Goal: Task Accomplishment & Management: Use online tool/utility

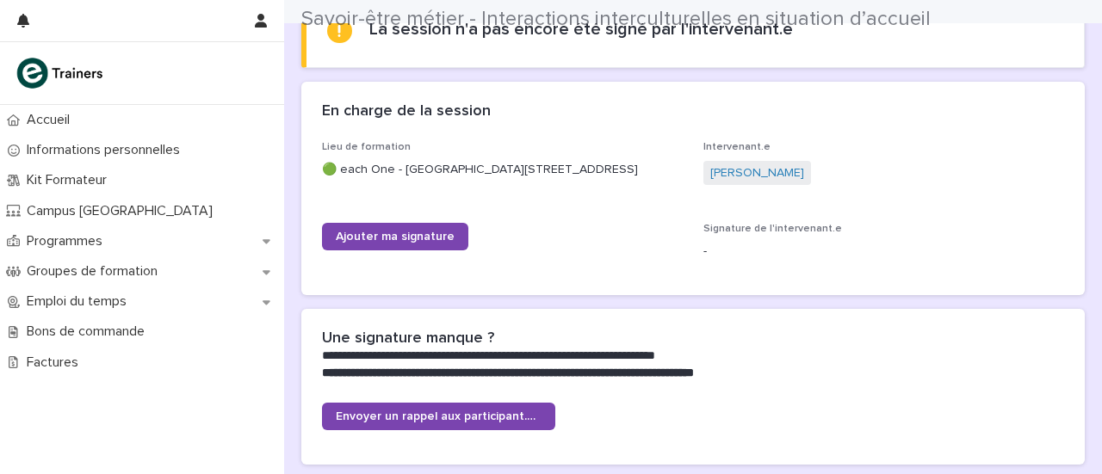
scroll to position [292, 0]
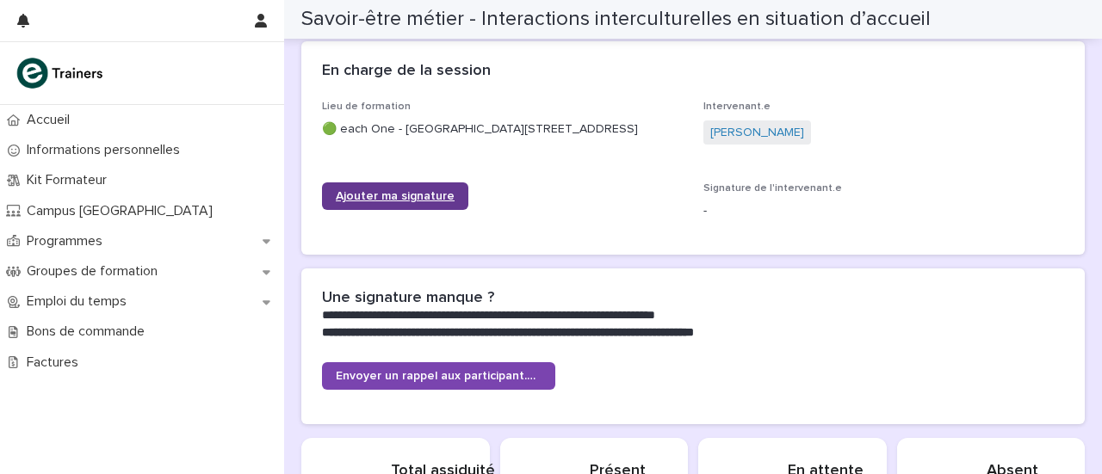
click at [418, 210] on link "Ajouter ma signature" at bounding box center [395, 196] width 146 height 28
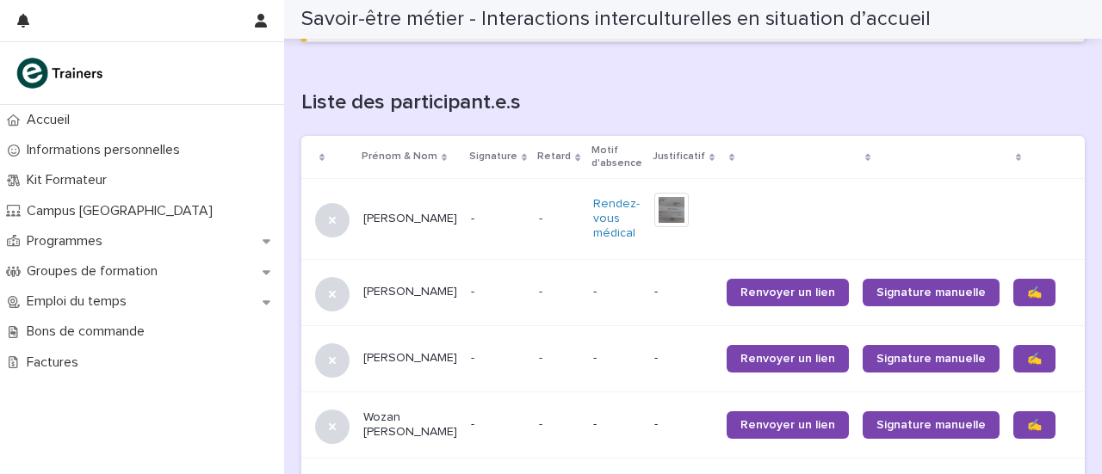
scroll to position [1069, 0]
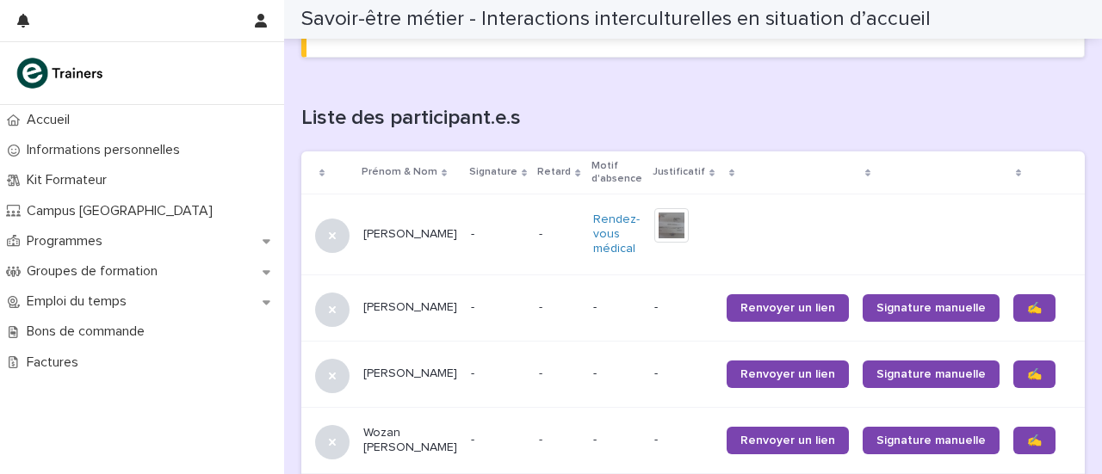
scroll to position [1086, 0]
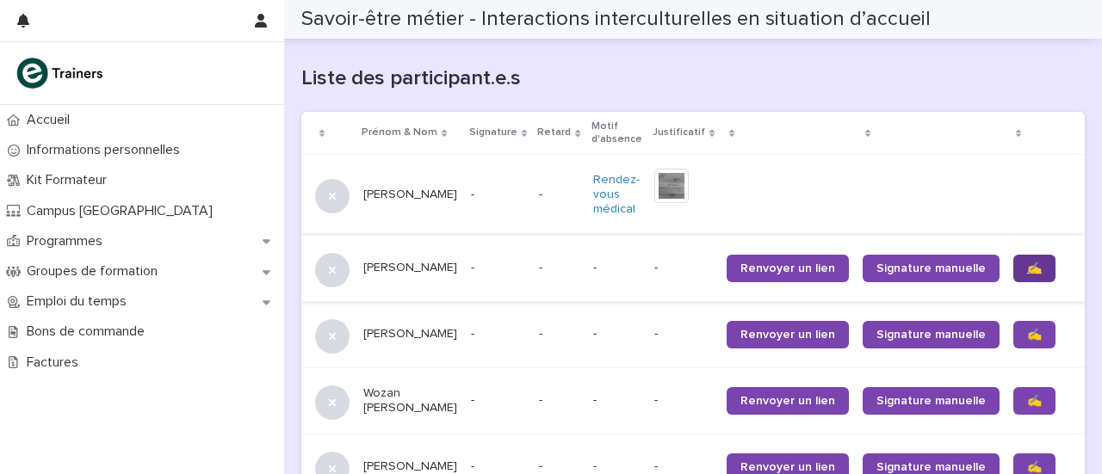
click at [1013, 275] on link "✍️" at bounding box center [1034, 269] width 42 height 28
click at [1027, 341] on span "✍️" at bounding box center [1034, 335] width 15 height 12
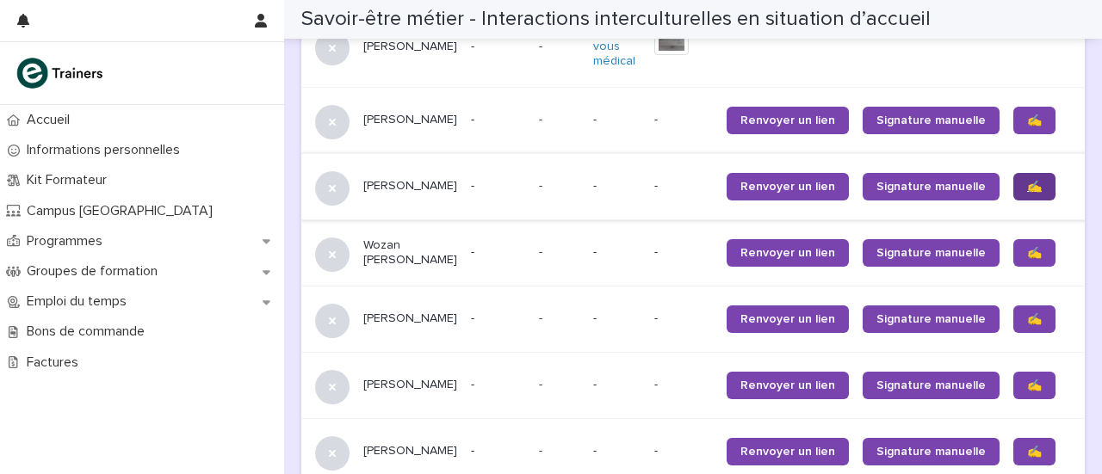
scroll to position [1235, 0]
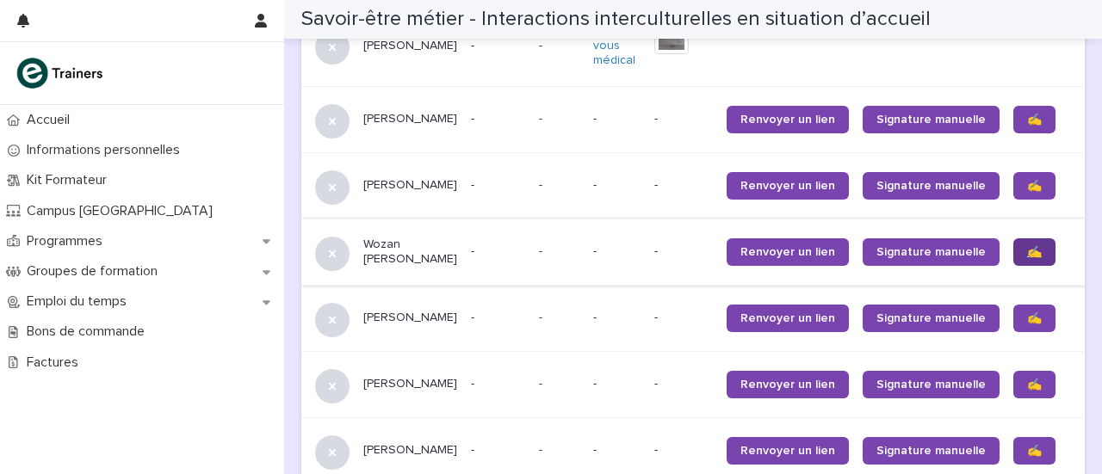
click at [1027, 258] on span "✍️" at bounding box center [1034, 252] width 15 height 12
click at [1027, 324] on span "✍️" at bounding box center [1034, 318] width 15 height 12
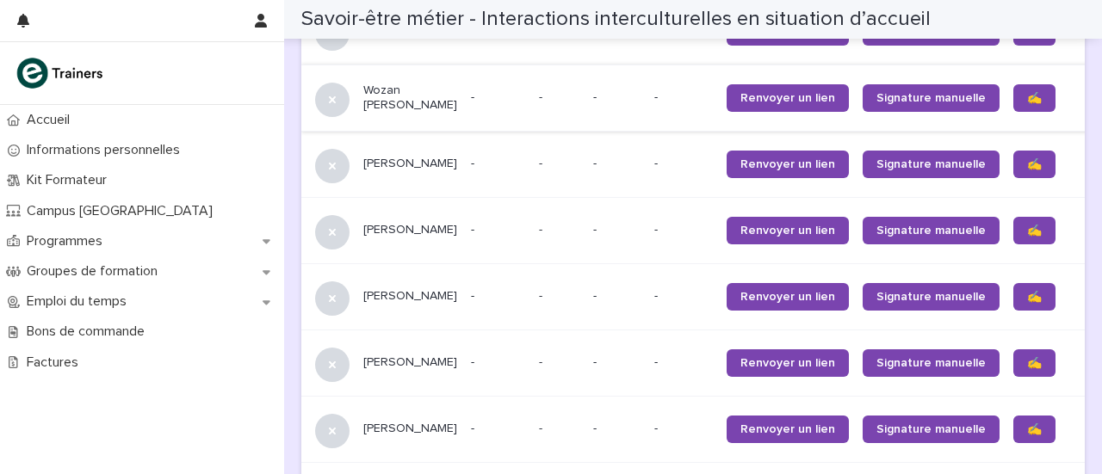
scroll to position [1390, 0]
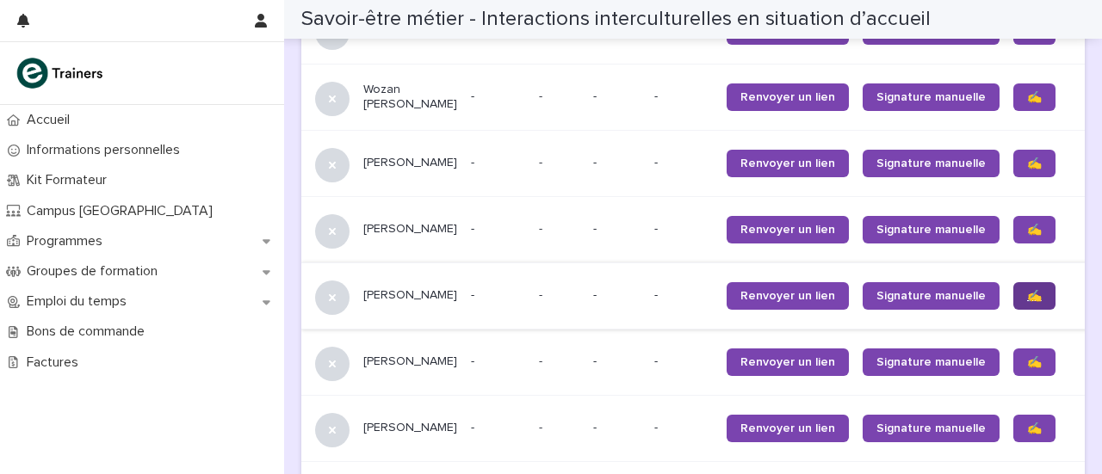
click at [1027, 302] on span "✍️" at bounding box center [1034, 296] width 15 height 12
click at [1027, 368] on span "✍️" at bounding box center [1034, 362] width 15 height 12
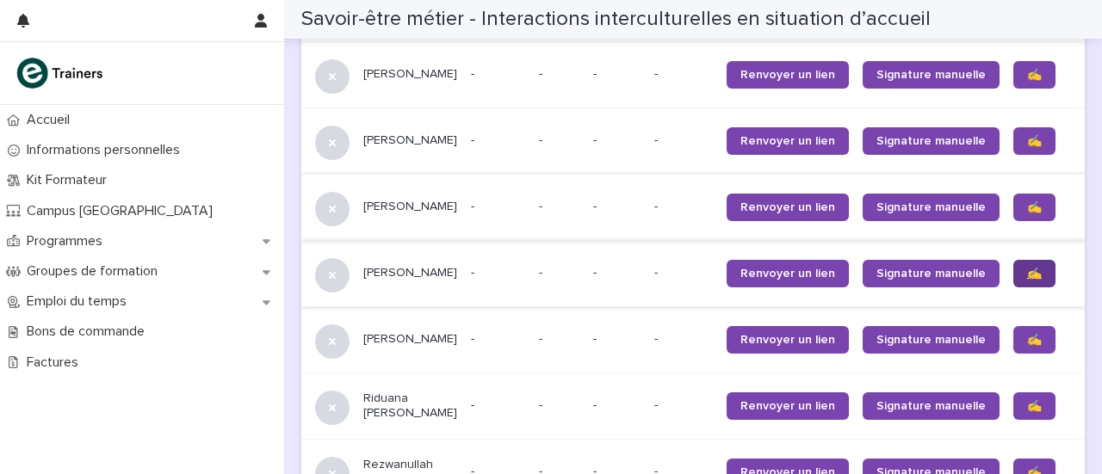
click at [1027, 280] on span "✍️" at bounding box center [1034, 274] width 15 height 12
click at [1027, 346] on span "✍️" at bounding box center [1034, 340] width 15 height 12
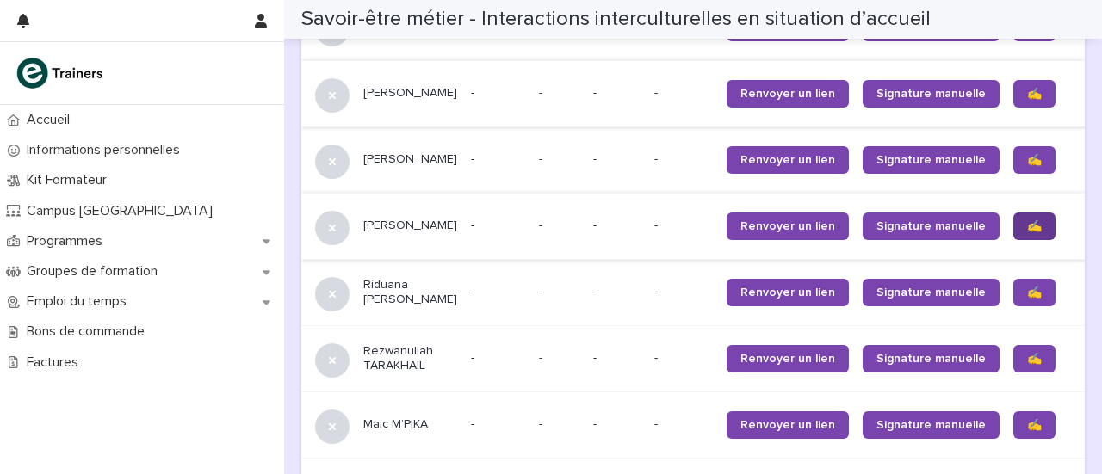
scroll to position [1658, 0]
click at [1027, 299] on span "✍️" at bounding box center [1034, 293] width 15 height 12
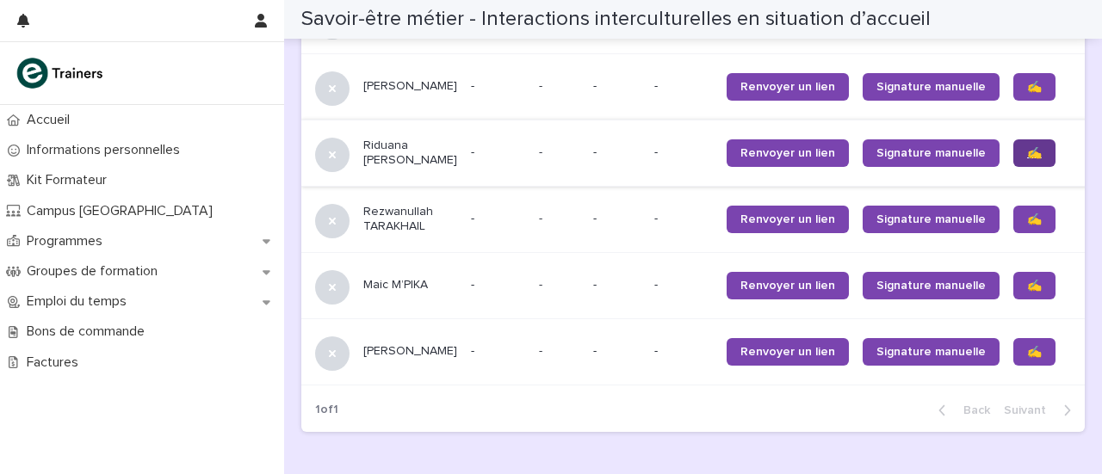
scroll to position [1799, 0]
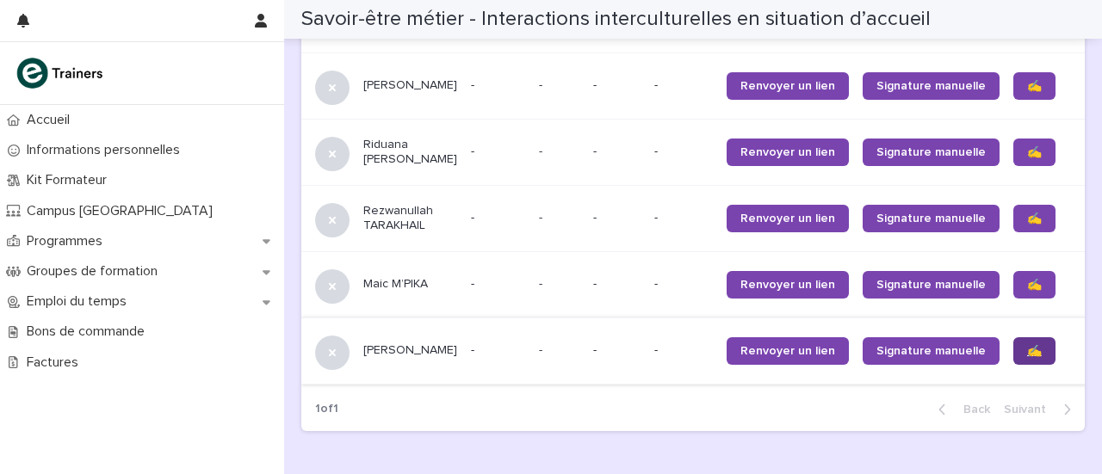
click at [1027, 357] on span "✍️" at bounding box center [1034, 351] width 15 height 12
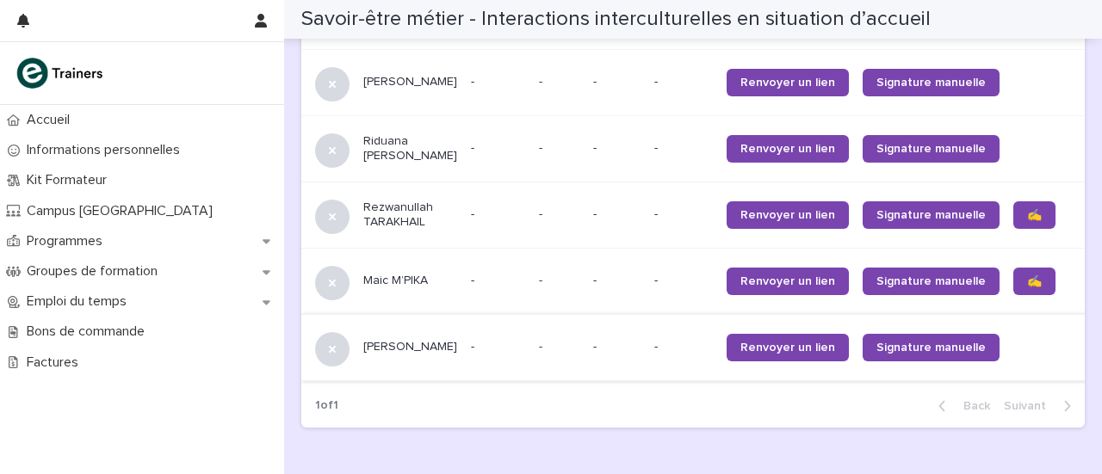
scroll to position [1842, 0]
